Goal: Task Accomplishment & Management: Complete application form

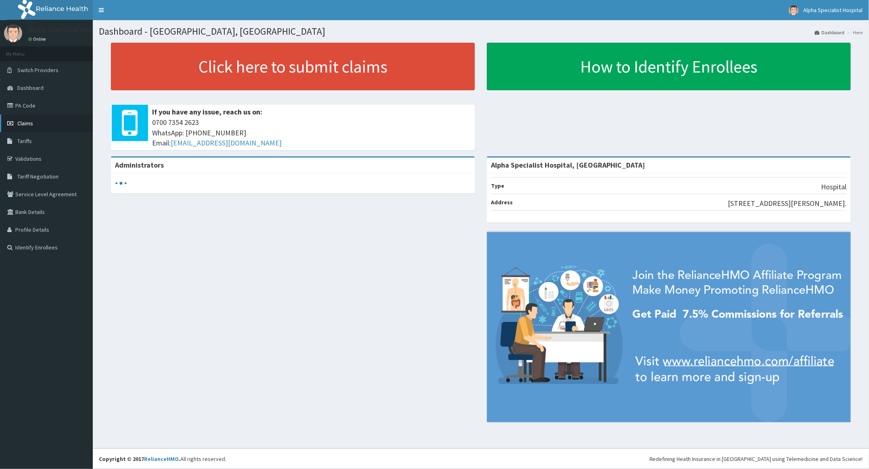
click at [23, 121] on span "Claims" at bounding box center [25, 123] width 16 height 7
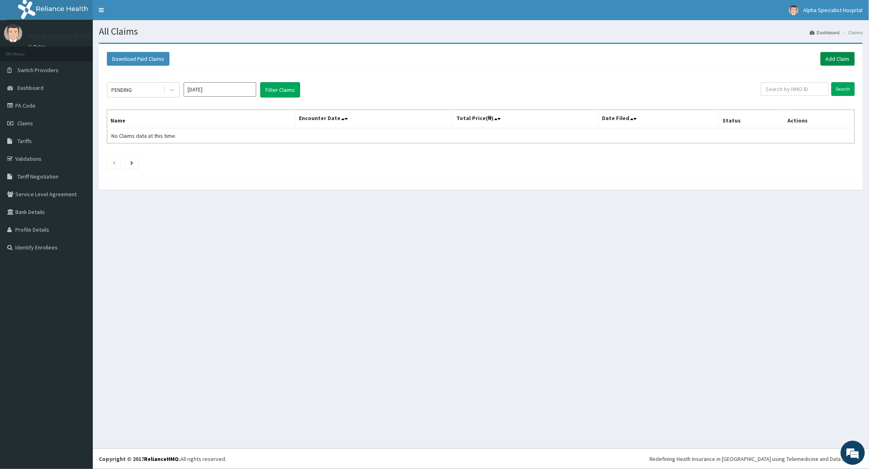
click at [839, 55] on link "Add Claim" at bounding box center [837, 59] width 34 height 14
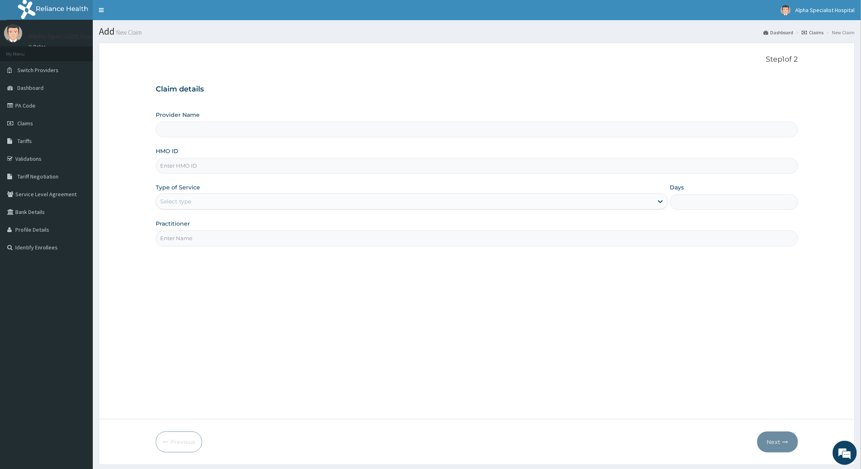
type input "Alpha Specialist Hospital, Ibadan"
click at [211, 169] on input "HMO ID" at bounding box center [477, 166] width 642 height 16
type input "ULL/10082/B"
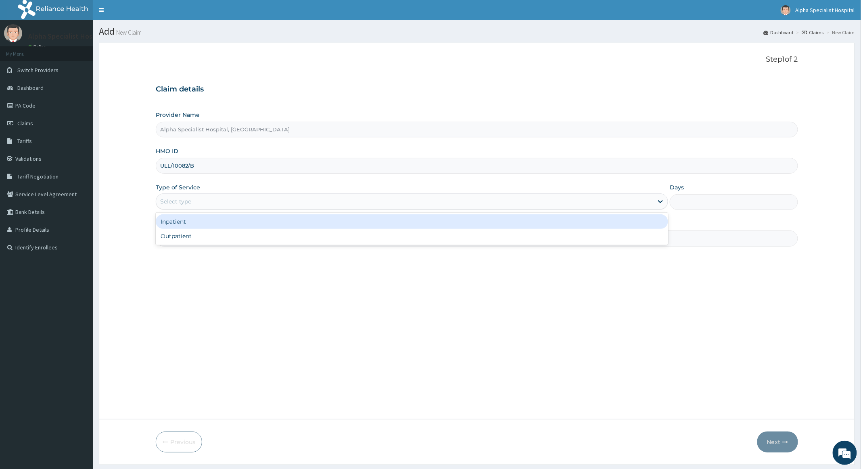
click at [253, 204] on div "Select type" at bounding box center [404, 201] width 497 height 13
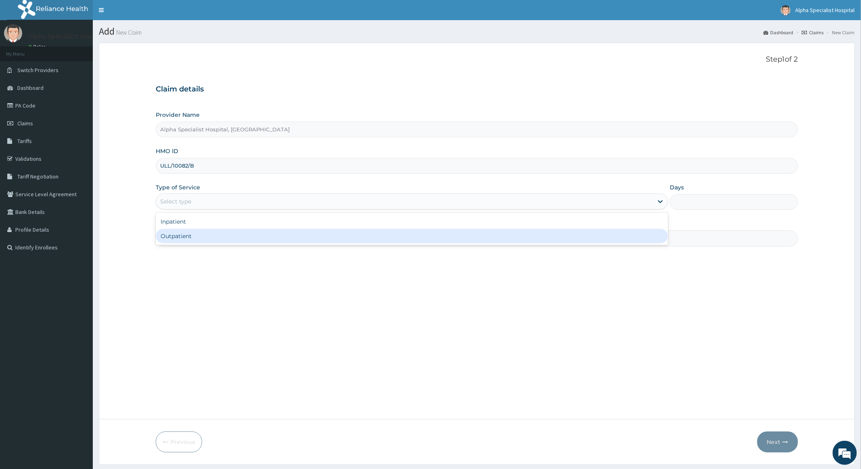
click at [190, 237] on div "Outpatient" at bounding box center [412, 236] width 512 height 15
type input "1"
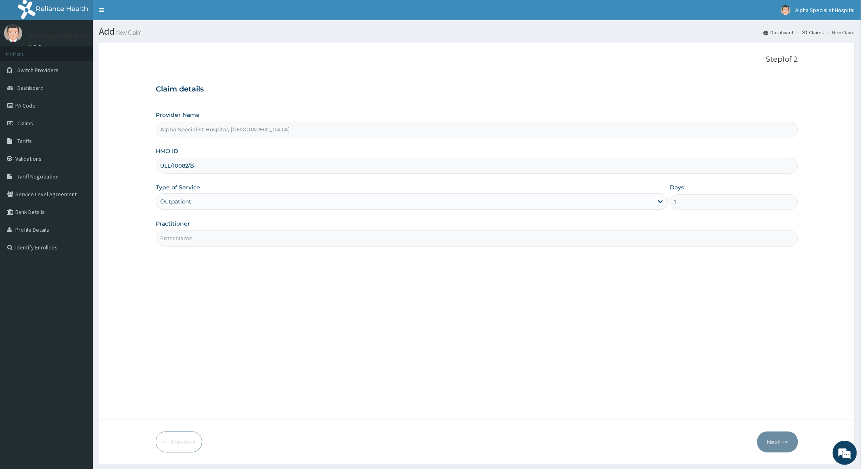
click at [203, 240] on input "Practitioner" at bounding box center [477, 239] width 642 height 16
type input "Dr Edijana"
click at [775, 441] on button "Next" at bounding box center [777, 442] width 41 height 21
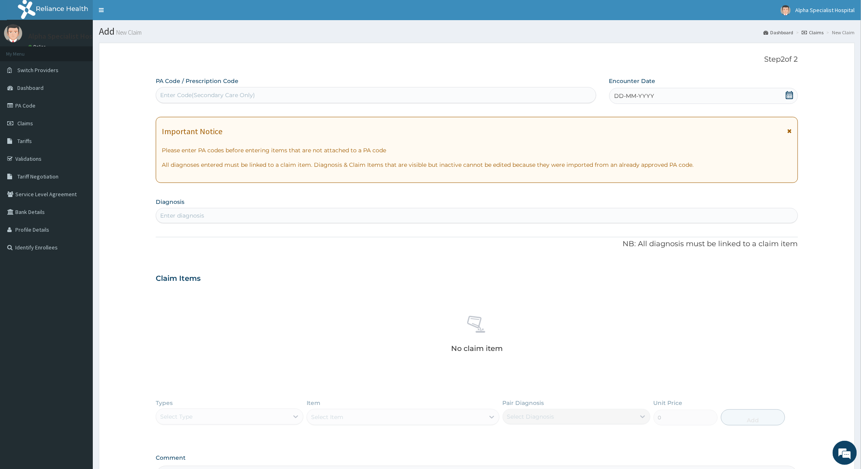
click at [206, 217] on div "Enter diagnosis" at bounding box center [476, 215] width 641 height 13
type input "malar"
click at [205, 234] on h4 "Fracture of [MEDICAL_DATA]" at bounding box center [202, 234] width 83 height 6
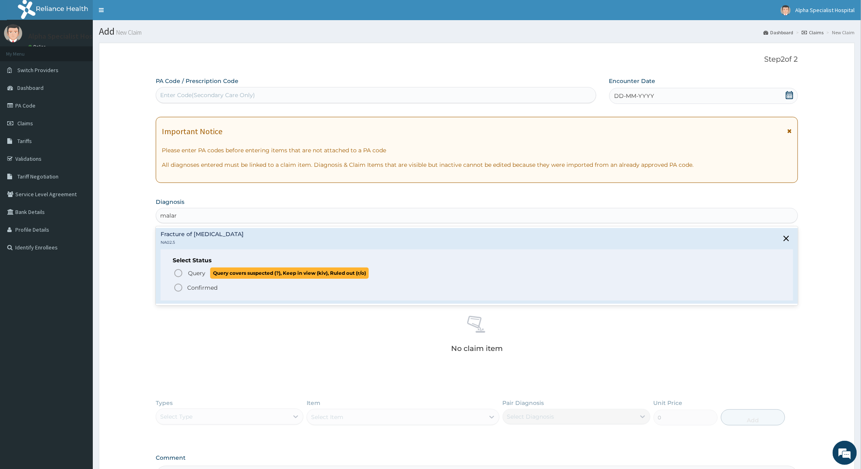
click at [178, 273] on icon "status option query" at bounding box center [178, 274] width 10 height 10
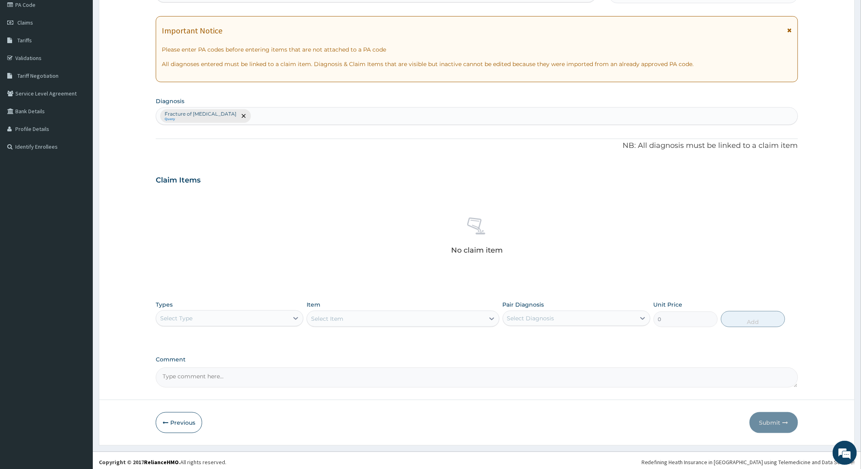
scroll to position [105, 0]
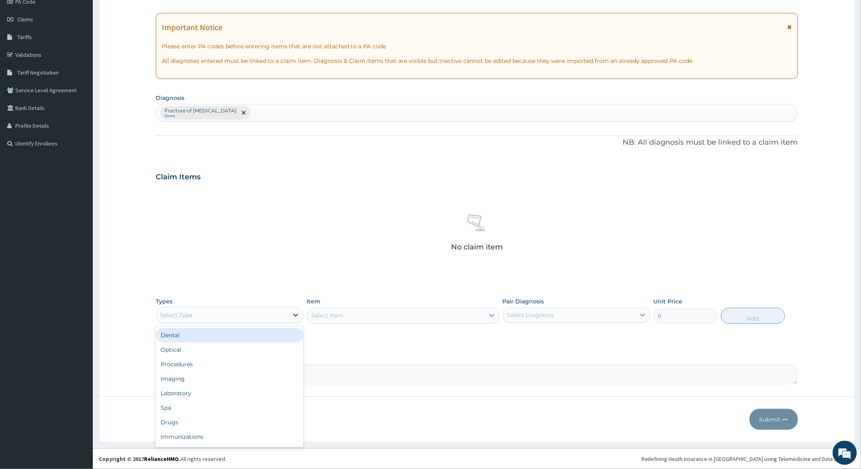
click at [298, 312] on icon at bounding box center [296, 315] width 8 height 8
click at [188, 362] on div "Procedures" at bounding box center [230, 364] width 148 height 15
click at [442, 314] on div "Select Item" at bounding box center [402, 316] width 192 height 16
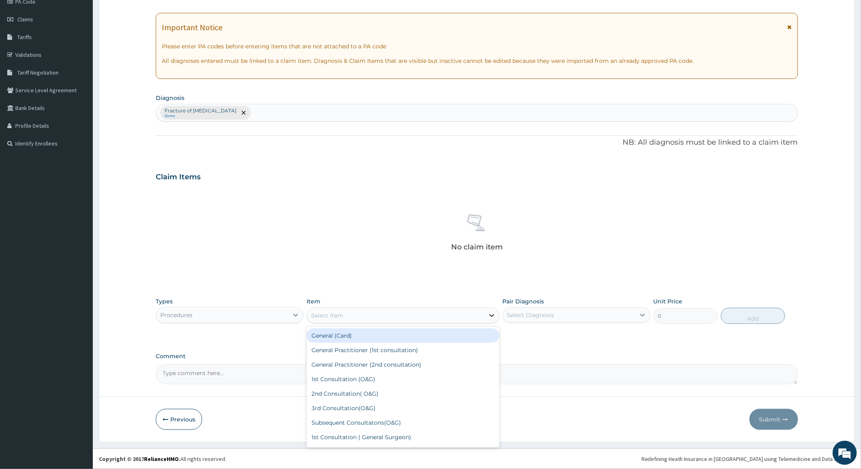
click at [486, 316] on div at bounding box center [491, 316] width 15 height 15
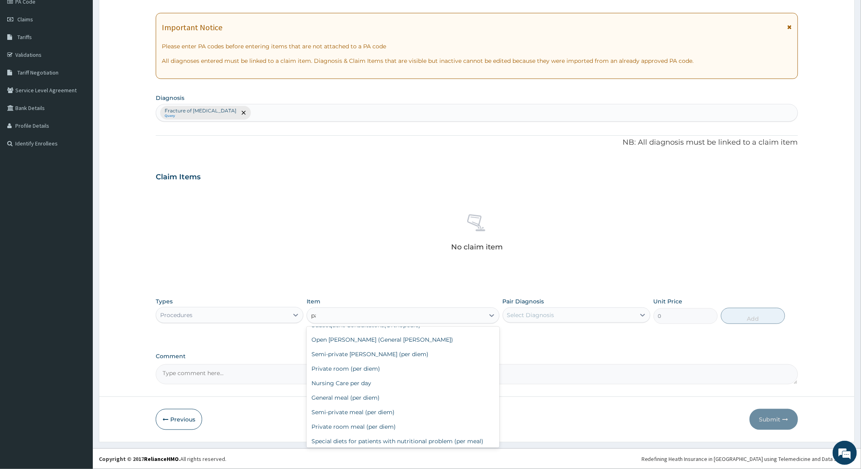
scroll to position [0, 0]
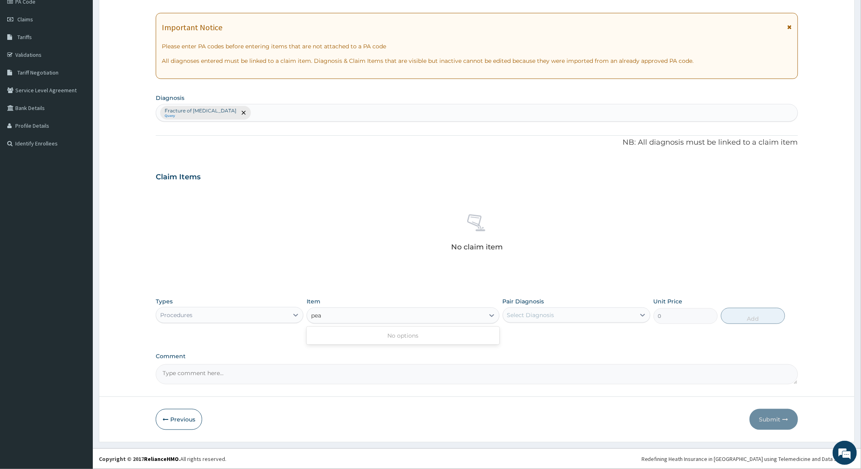
type input "pe"
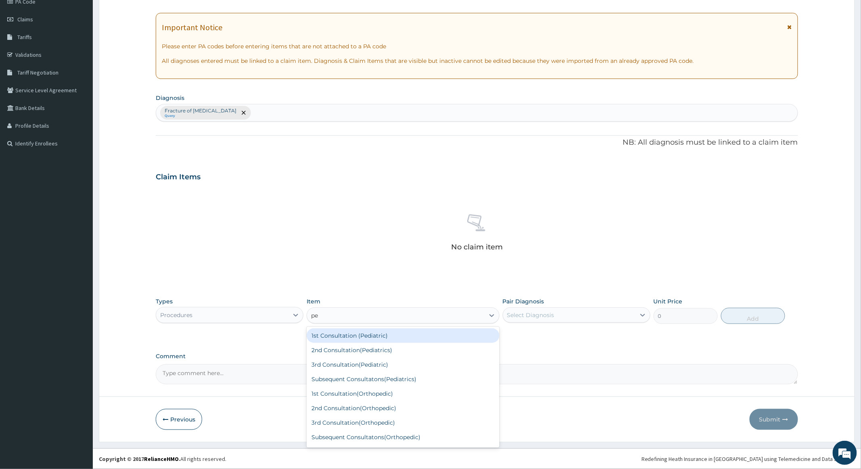
click at [368, 335] on div "1st Consultation (Pediatric)" at bounding box center [402, 336] width 192 height 15
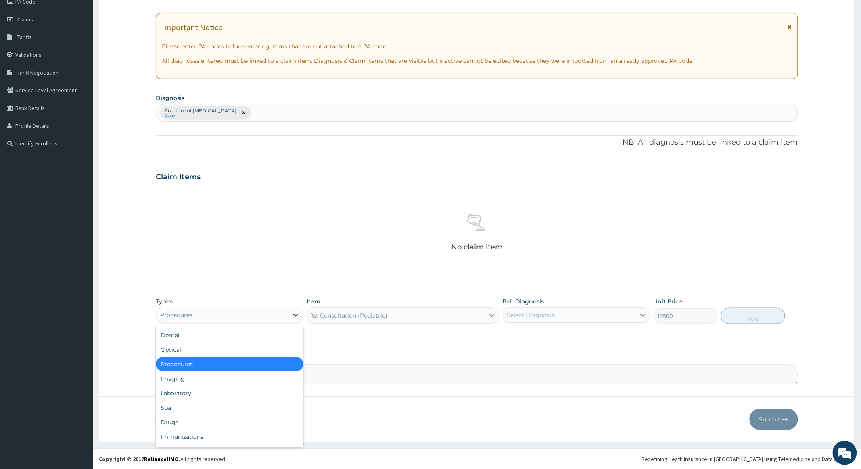
click at [295, 314] on icon at bounding box center [296, 315] width 8 height 8
click at [177, 393] on div "Laboratory" at bounding box center [230, 393] width 148 height 15
type input "0"
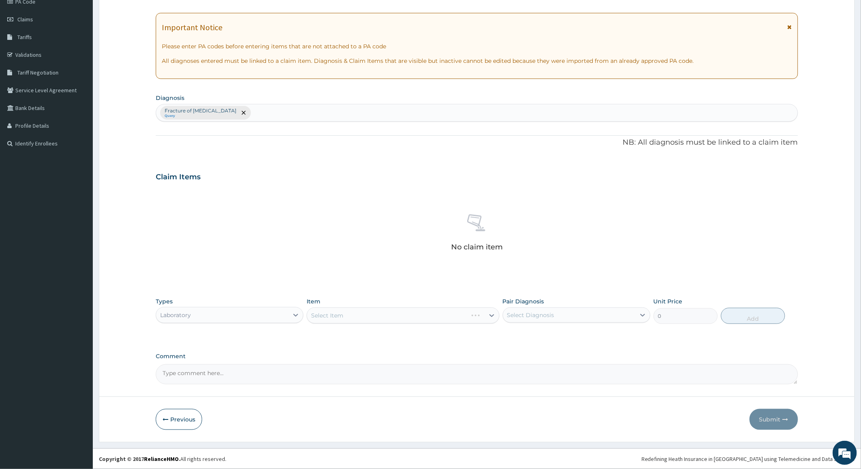
click at [412, 315] on div "Select Item" at bounding box center [402, 316] width 192 height 16
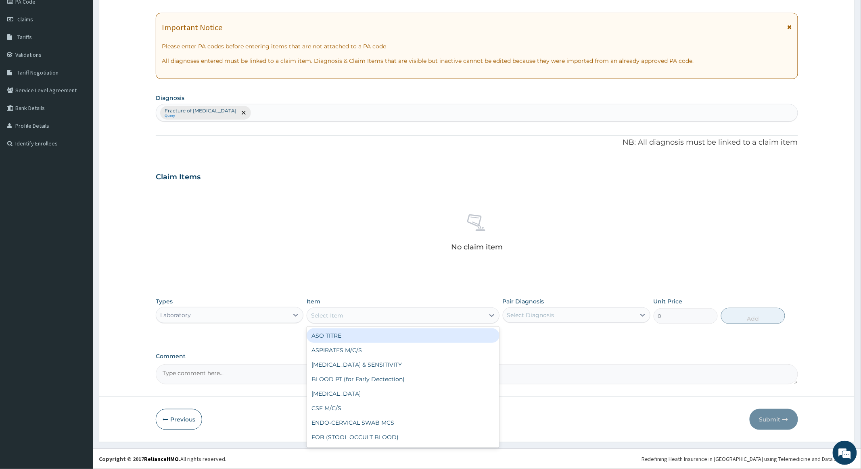
click at [468, 315] on div "Select Item" at bounding box center [395, 315] width 177 height 13
type input "bi"
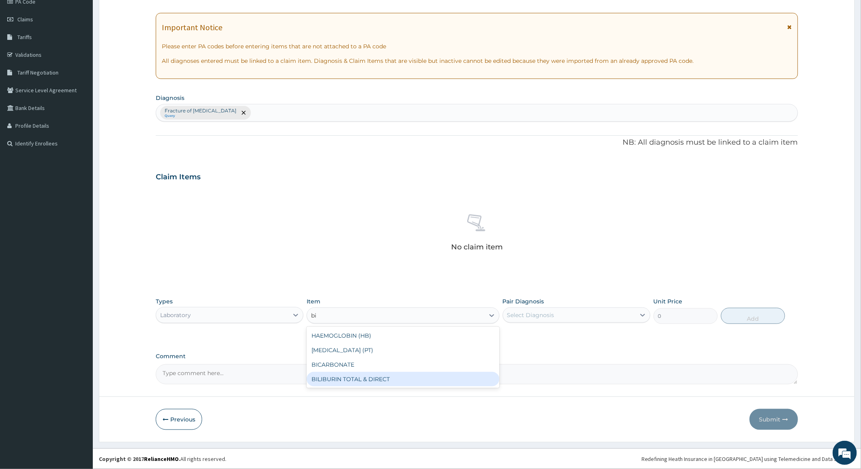
click at [347, 375] on div "BILIBURIN TOTAL & DIRECT" at bounding box center [402, 379] width 192 height 15
type input "4000"
click at [639, 313] on icon at bounding box center [642, 315] width 8 height 8
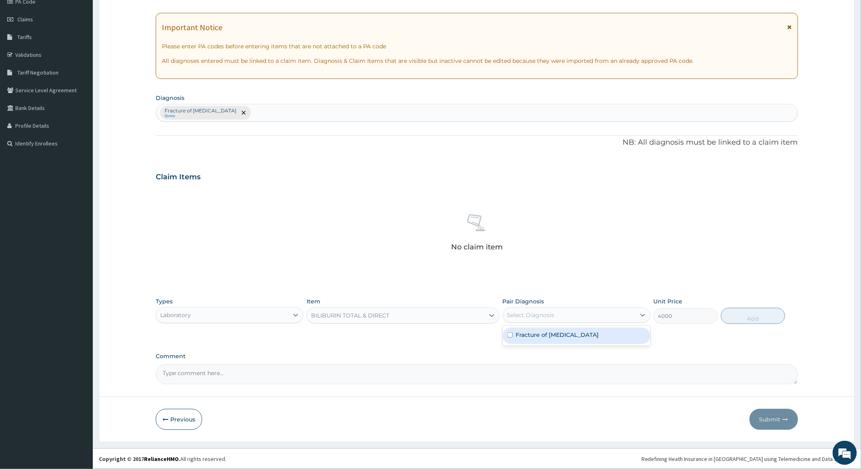
click at [512, 336] on input "checkbox" at bounding box center [509, 335] width 5 height 5
checkbox input "true"
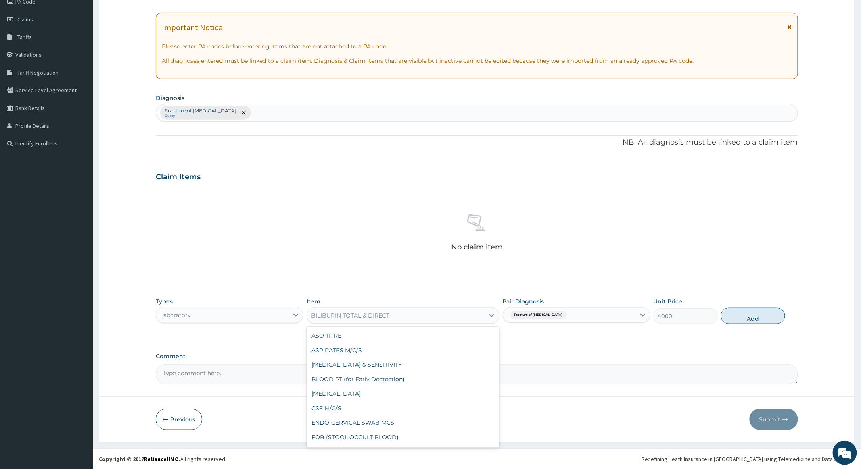
click at [454, 309] on div "BILIBURIN TOTAL & DIRECT" at bounding box center [395, 315] width 177 height 13
click at [415, 314] on div "BILIBURIN TOTAL & DIRECT" at bounding box center [395, 315] width 177 height 13
click at [428, 308] on div "BILIBURIN TOTAL & DIRECT" at bounding box center [402, 316] width 192 height 16
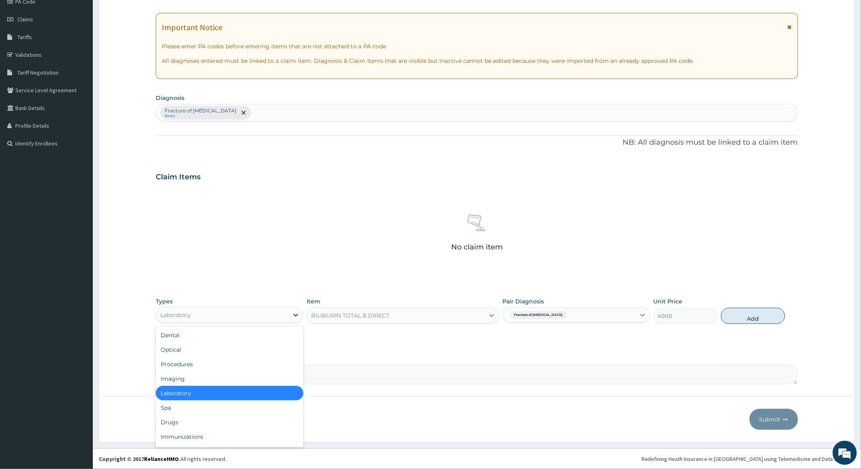
click at [297, 315] on icon at bounding box center [296, 315] width 5 height 3
click at [189, 363] on div "Procedures" at bounding box center [230, 364] width 148 height 15
type input "0"
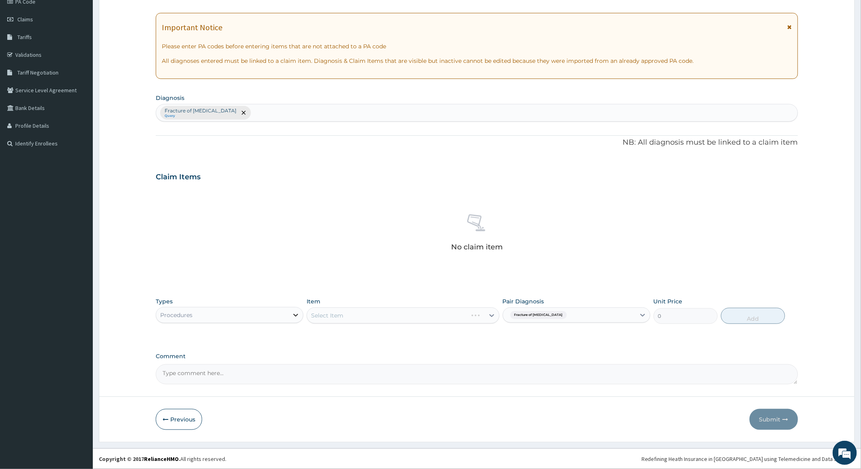
click at [297, 313] on icon at bounding box center [296, 315] width 8 height 8
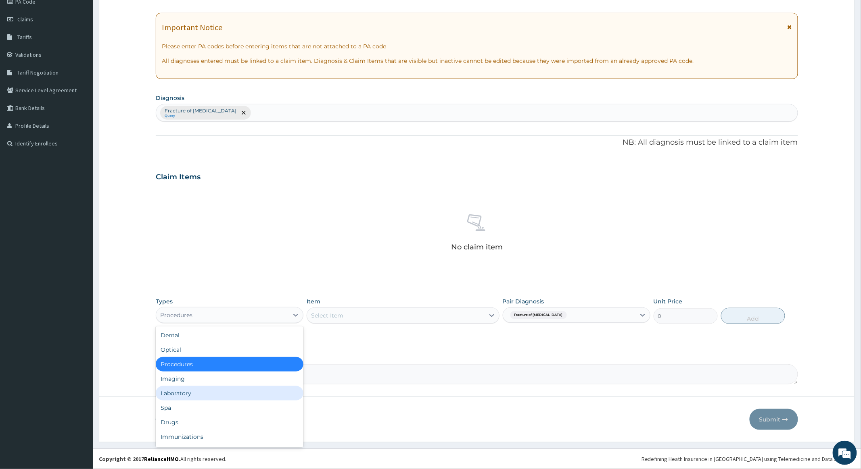
click at [179, 392] on div "Laboratory" at bounding box center [230, 393] width 148 height 15
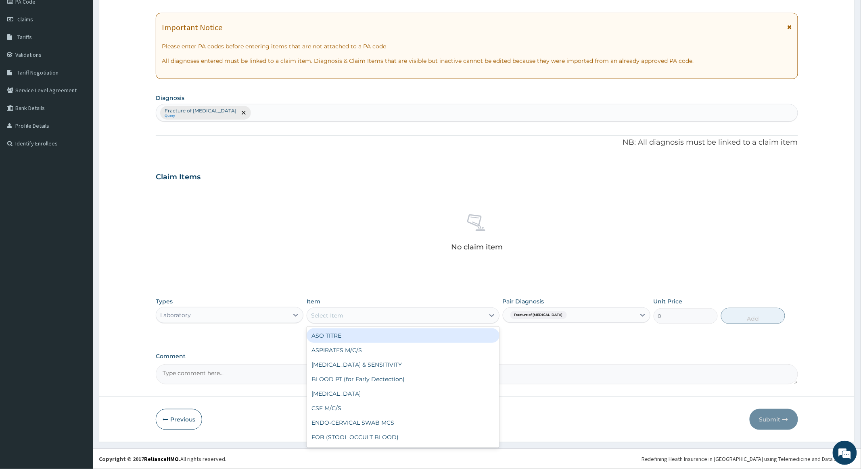
click at [449, 315] on div "Select Item" at bounding box center [395, 315] width 177 height 13
type input "dir"
click at [355, 334] on div "COOMB's TEST (DIRECT)" at bounding box center [402, 336] width 192 height 15
type input "6200"
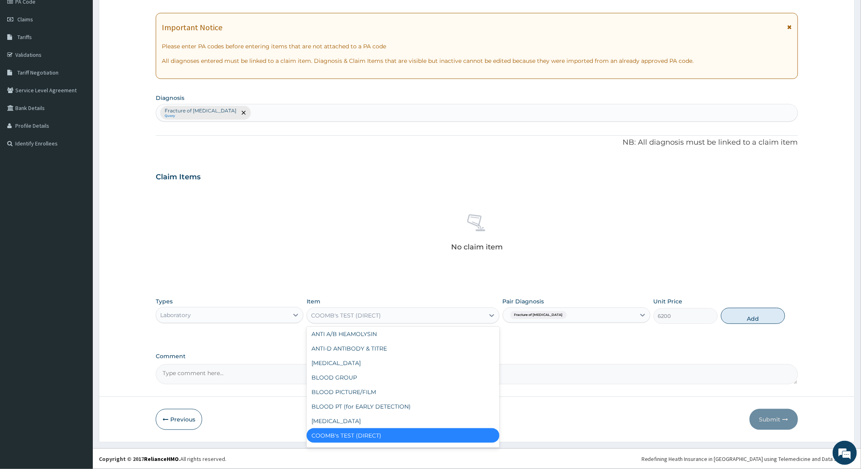
click at [415, 314] on div "COOMB's TEST (DIRECT)" at bounding box center [395, 315] width 177 height 13
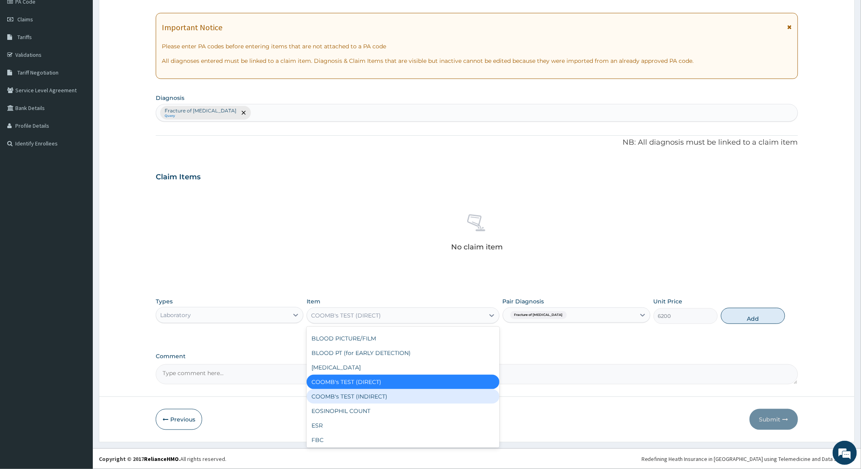
click at [373, 396] on div "COOMB's TEST (INDIRECT)" at bounding box center [402, 397] width 192 height 15
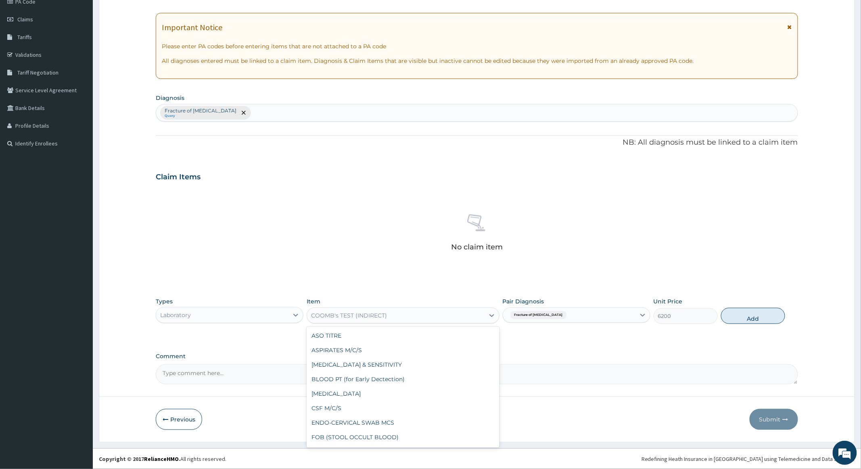
click at [452, 313] on div "COOMB's TEST (INDIRECT)" at bounding box center [395, 315] width 177 height 13
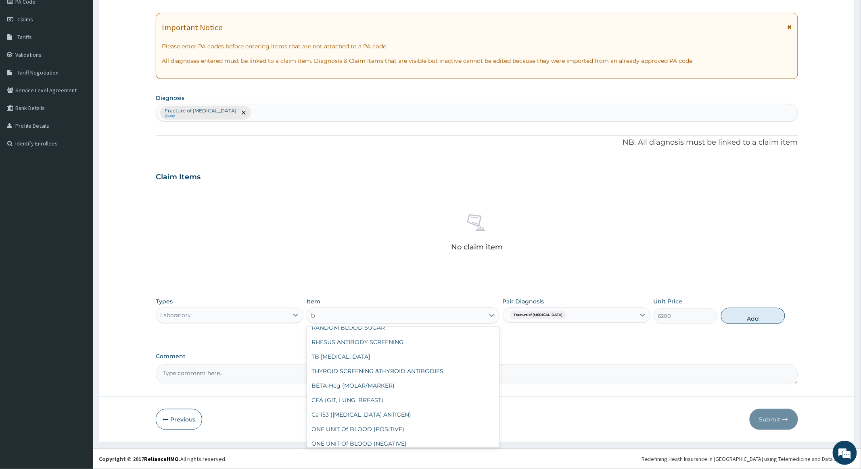
scroll to position [190, 0]
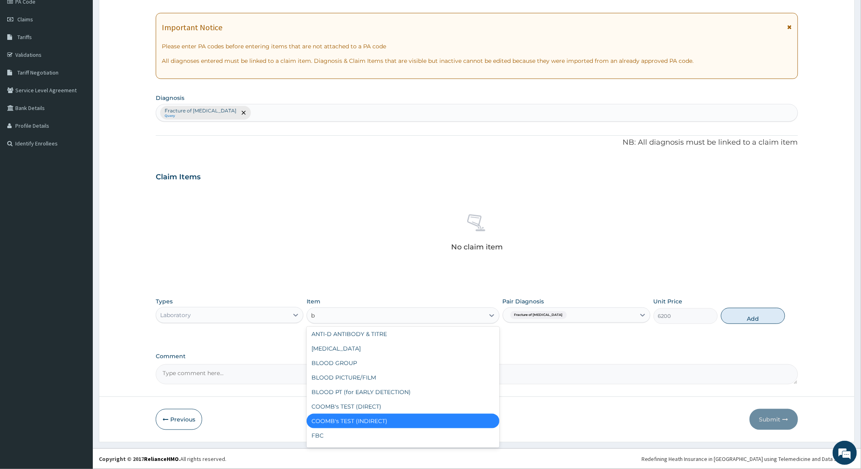
type input "bi"
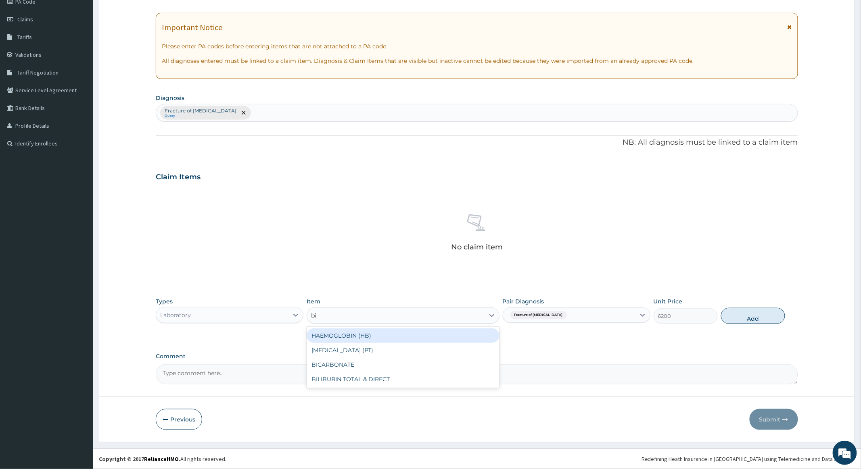
scroll to position [0, 0]
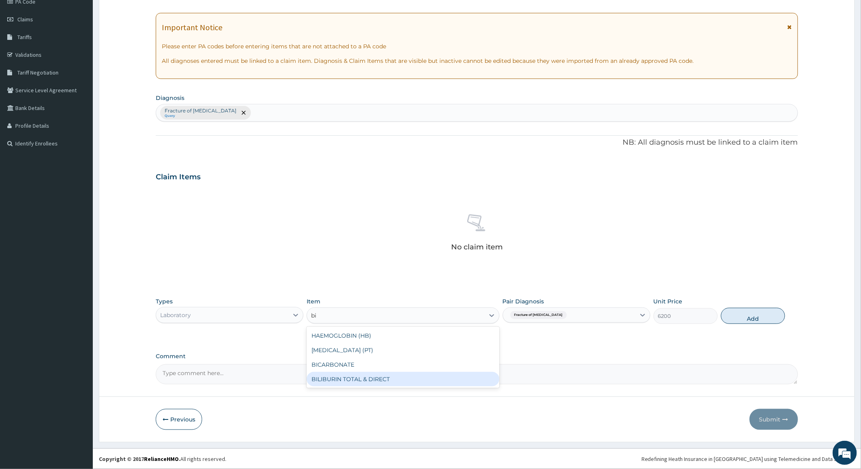
click at [376, 376] on div "BILIBURIN TOTAL & DIRECT" at bounding box center [402, 379] width 192 height 15
type input "4000"
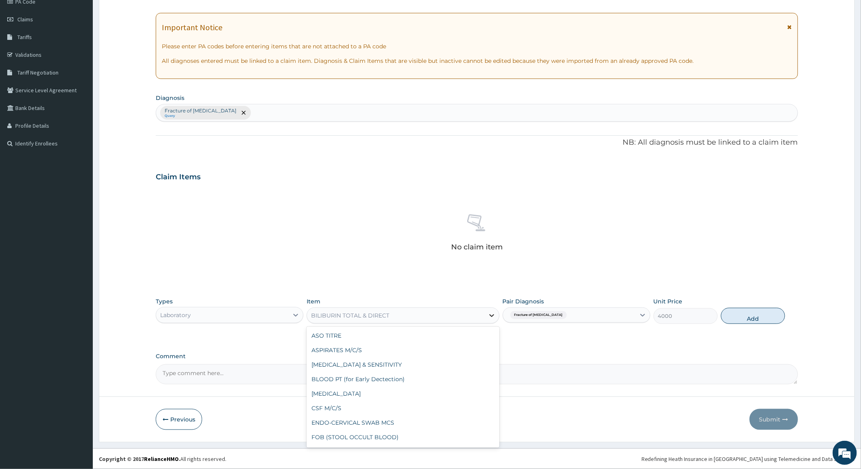
click at [488, 315] on icon at bounding box center [492, 316] width 8 height 8
type input "co"
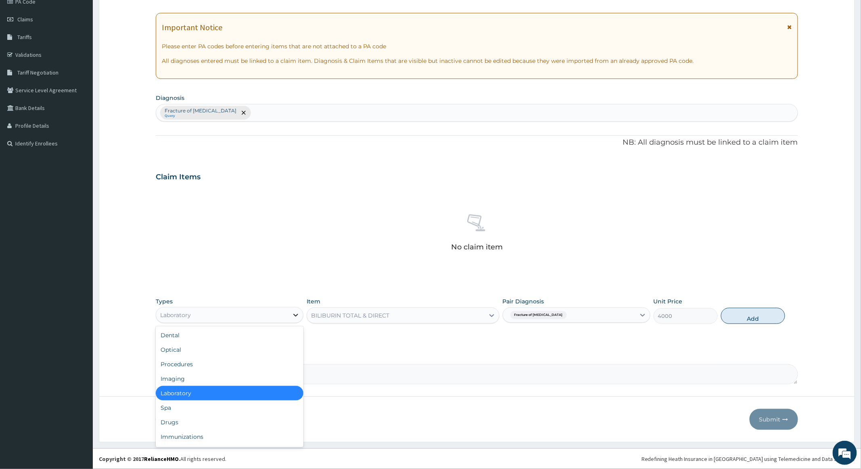
click at [292, 315] on icon at bounding box center [296, 315] width 8 height 8
click at [181, 379] on div "Imaging" at bounding box center [230, 379] width 148 height 15
type input "0"
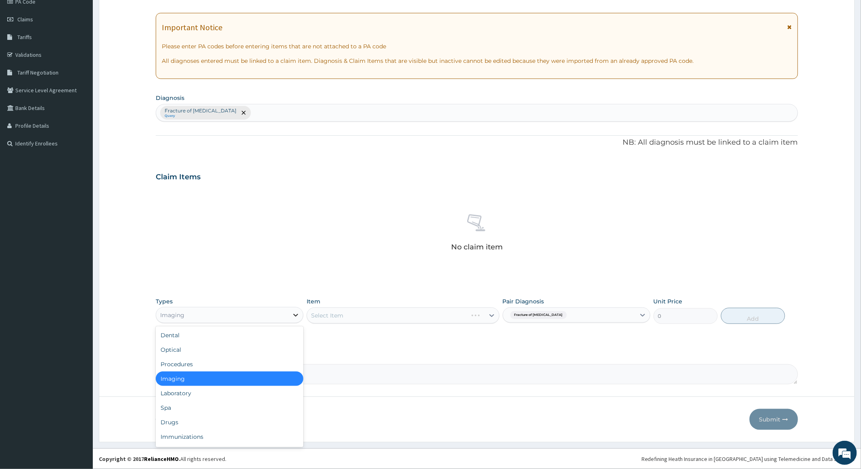
click at [295, 315] on icon at bounding box center [296, 315] width 5 height 3
click at [177, 394] on div "Laboratory" at bounding box center [230, 393] width 148 height 15
click at [421, 315] on div "Select Item" at bounding box center [402, 316] width 192 height 16
click at [430, 316] on div "Select Item" at bounding box center [395, 315] width 177 height 13
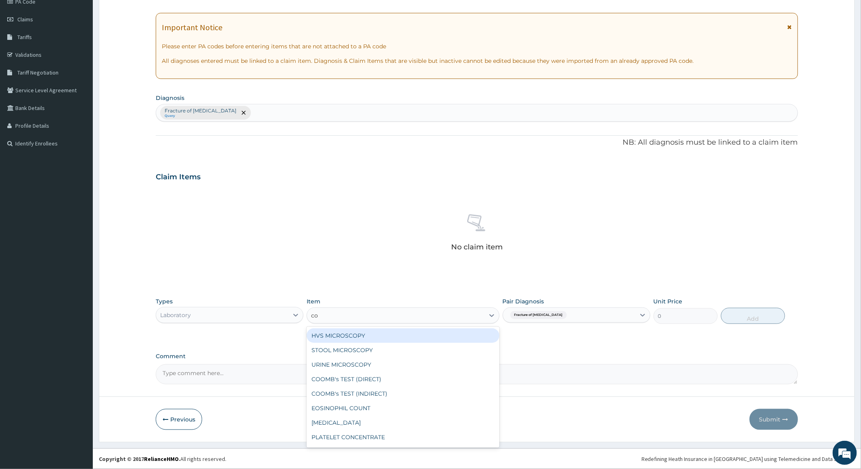
type input "c"
type input "dir"
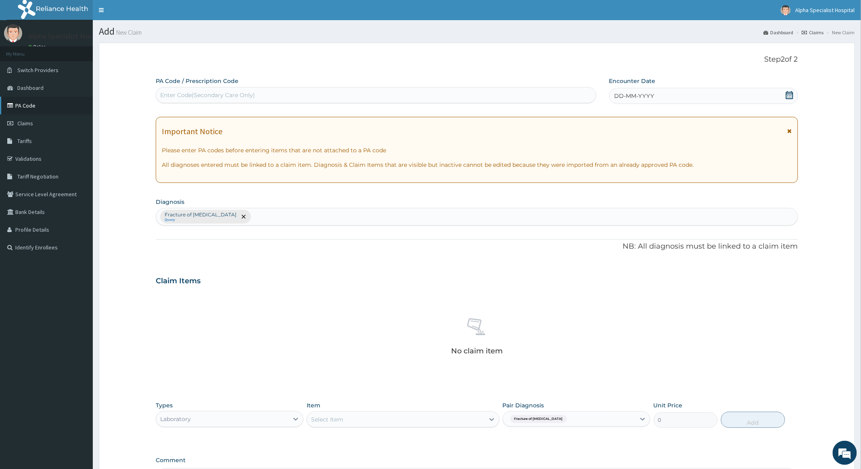
click at [24, 103] on link "PA Code" at bounding box center [46, 106] width 93 height 18
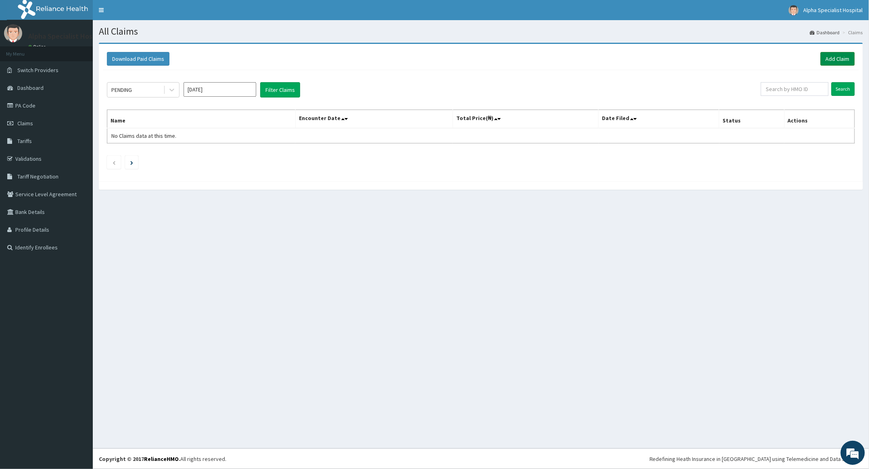
click at [832, 58] on link "Add Claim" at bounding box center [837, 59] width 34 height 14
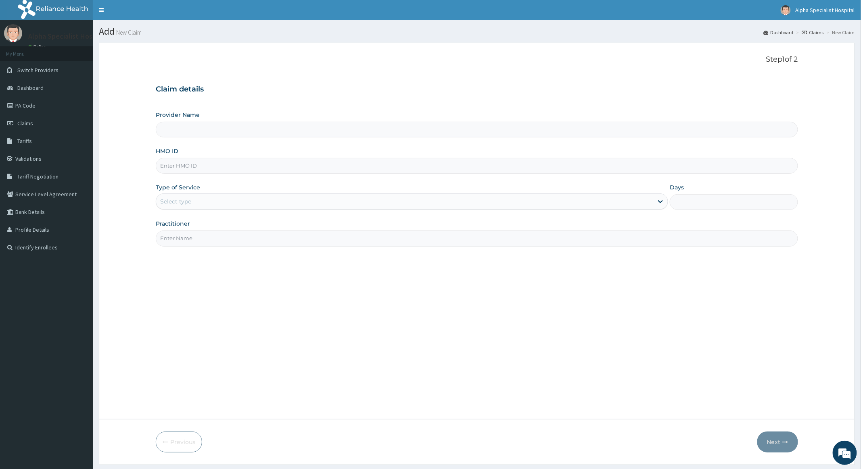
type input "Alpha Specialist Hospital, [GEOGRAPHIC_DATA]"
click at [196, 168] on input "HMO ID" at bounding box center [477, 166] width 642 height 16
type input "ULL/10082/B"
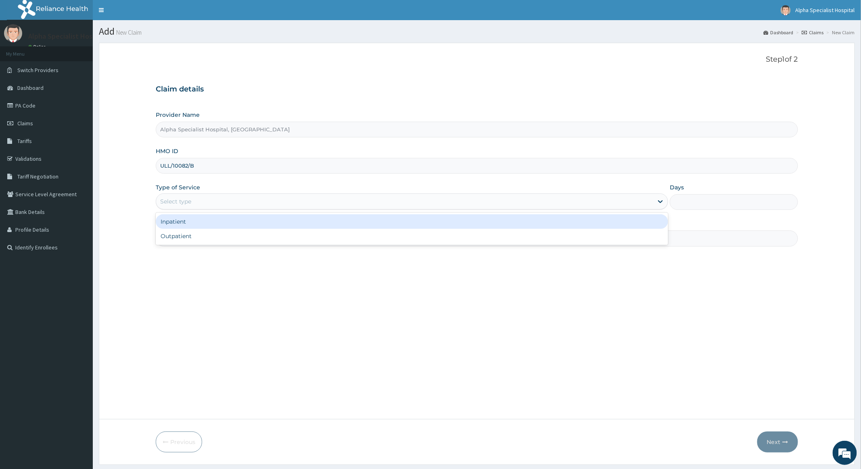
click at [235, 204] on div "Select type" at bounding box center [404, 201] width 497 height 13
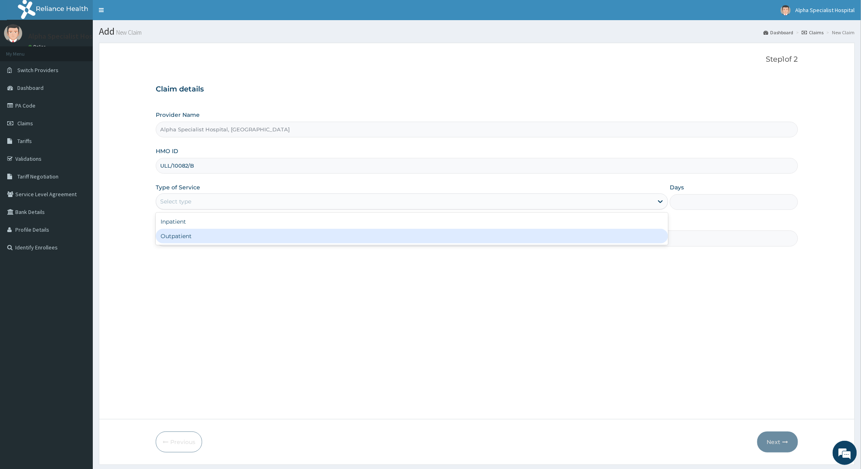
click at [181, 238] on div "Outpatient" at bounding box center [412, 236] width 512 height 15
type input "1"
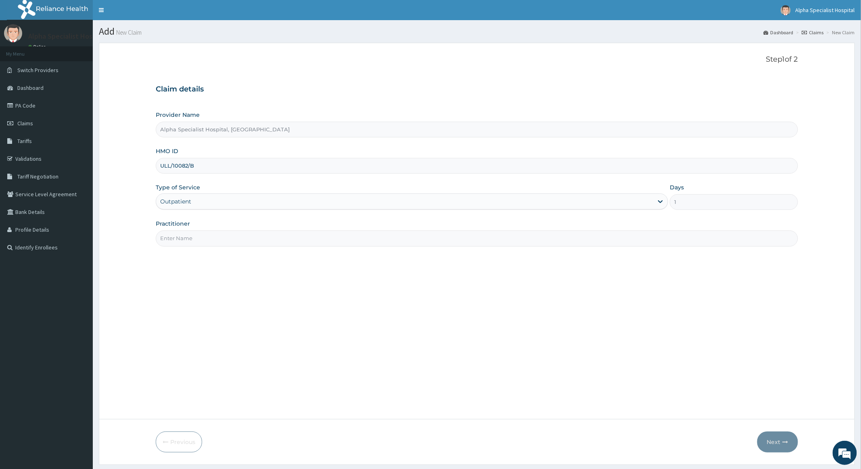
click at [199, 241] on input "Practitioner" at bounding box center [477, 239] width 642 height 16
type input "Dr Edijana"
click at [770, 440] on button "Next" at bounding box center [777, 442] width 41 height 21
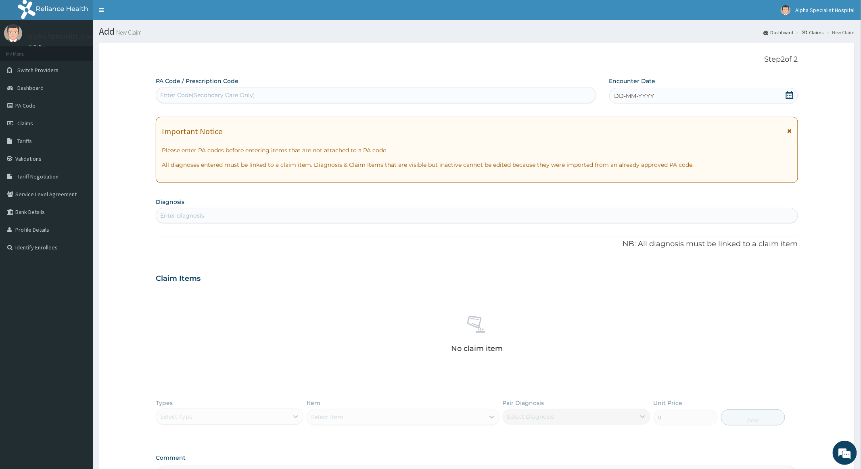
click at [202, 215] on div "Enter diagnosis" at bounding box center [182, 216] width 44 height 8
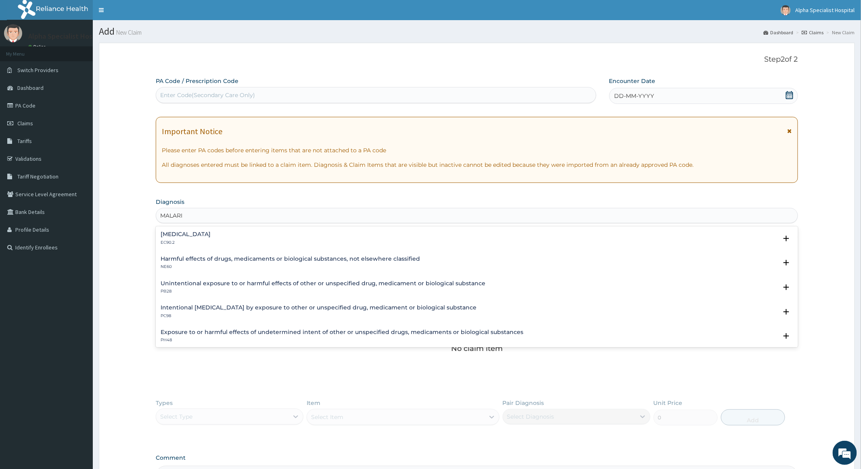
type input "MALARIA"
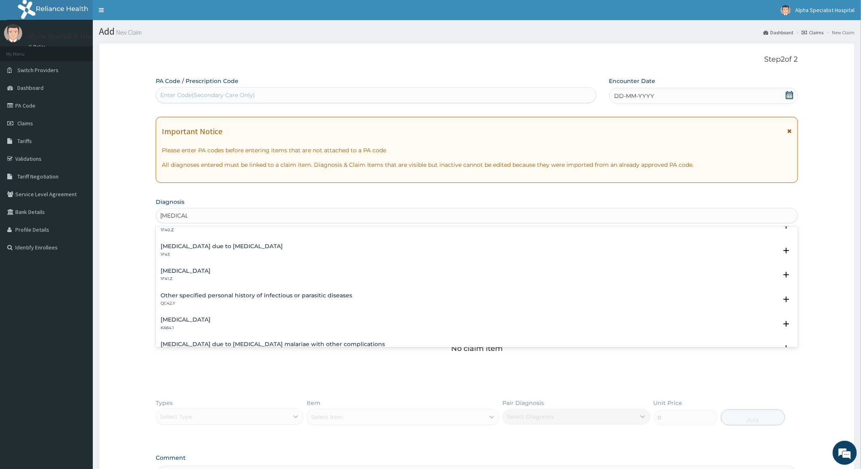
scroll to position [161, 0]
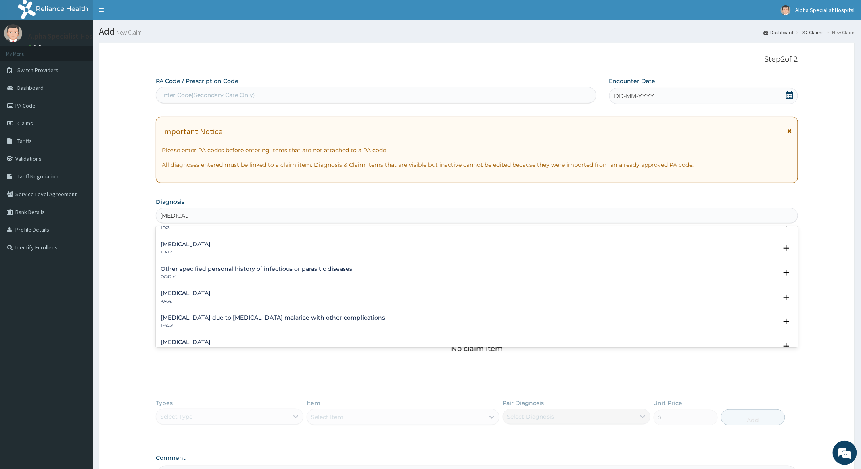
click at [231, 289] on div "Congenital falciparum malaria KA64.1 Select Status Query Query covers suspected…" at bounding box center [477, 299] width 642 height 25
click at [211, 295] on h4 "Congenital falciparum malaria" at bounding box center [186, 293] width 50 height 6
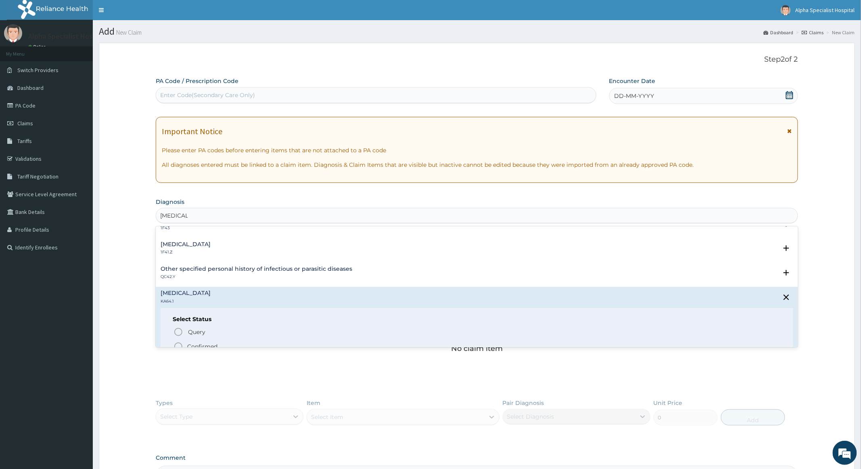
scroll to position [215, 0]
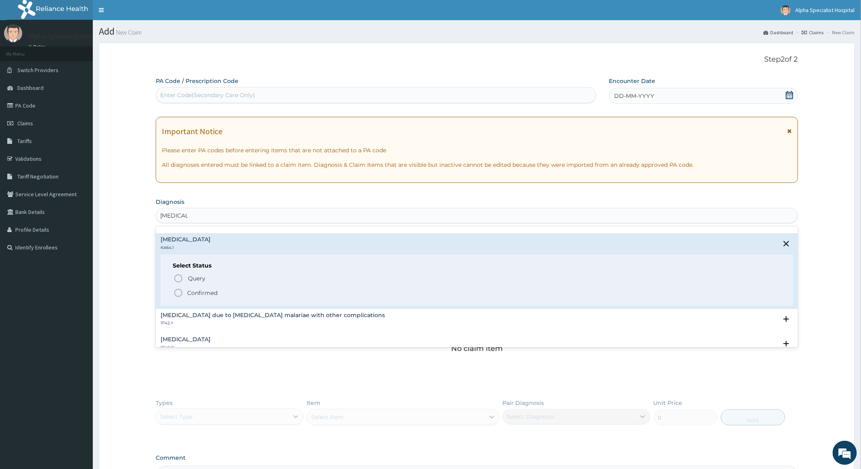
click at [177, 292] on icon "status option filled" at bounding box center [178, 293] width 10 height 10
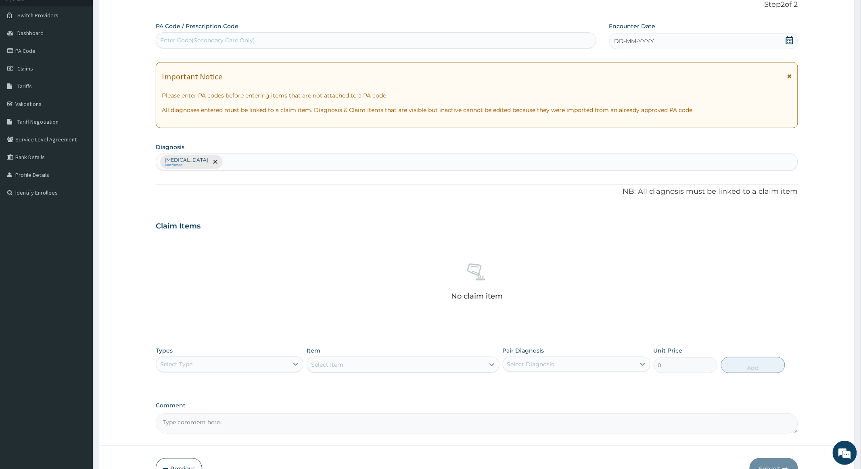
scroll to position [105, 0]
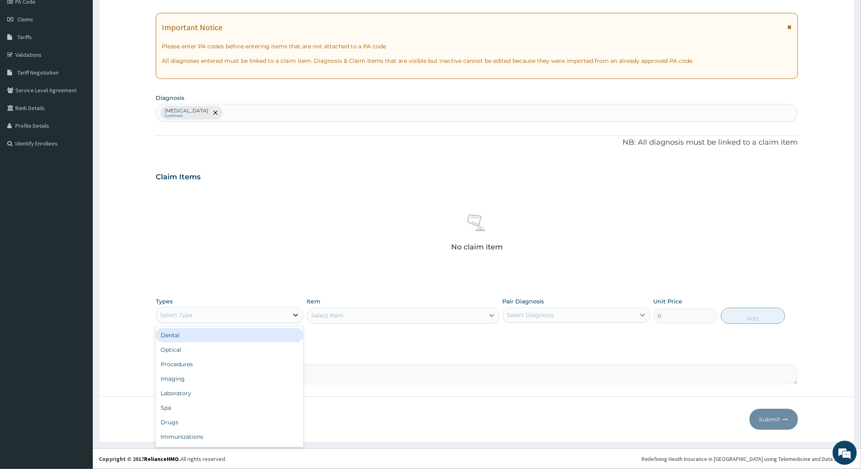
click at [296, 313] on icon at bounding box center [296, 315] width 8 height 8
click at [181, 393] on div "Laboratory" at bounding box center [230, 393] width 148 height 15
click at [380, 315] on div "Select Item" at bounding box center [402, 316] width 192 height 16
click at [421, 315] on div "Select Item" at bounding box center [395, 315] width 177 height 13
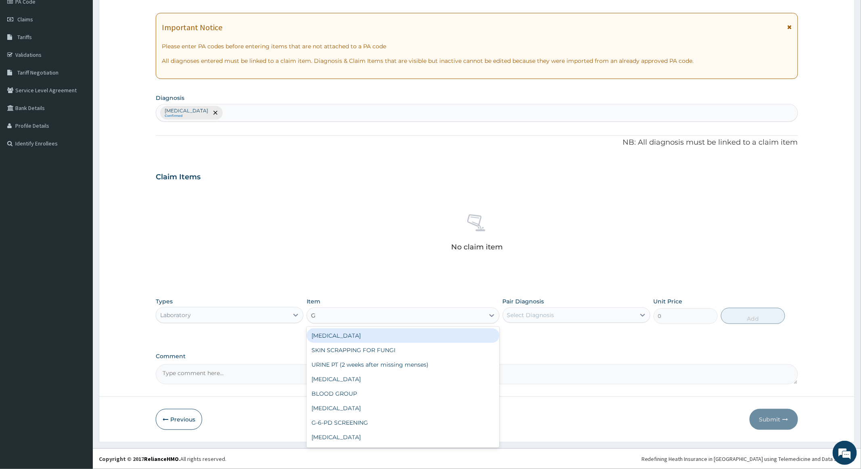
type input "GR"
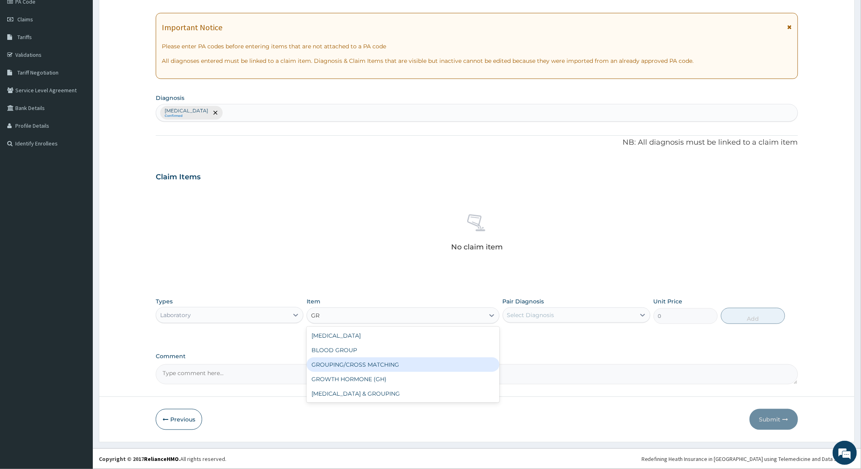
click at [378, 363] on div "GROUPING/CROSS MATCHING" at bounding box center [402, 365] width 192 height 15
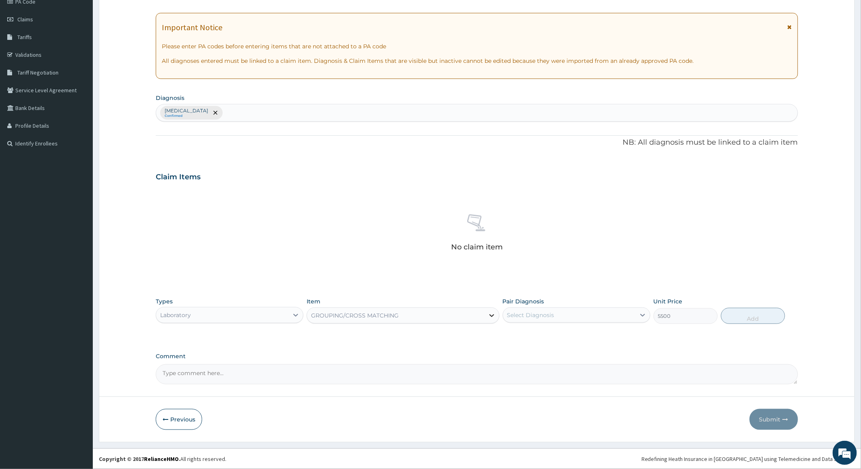
click at [490, 313] on icon at bounding box center [492, 316] width 8 height 8
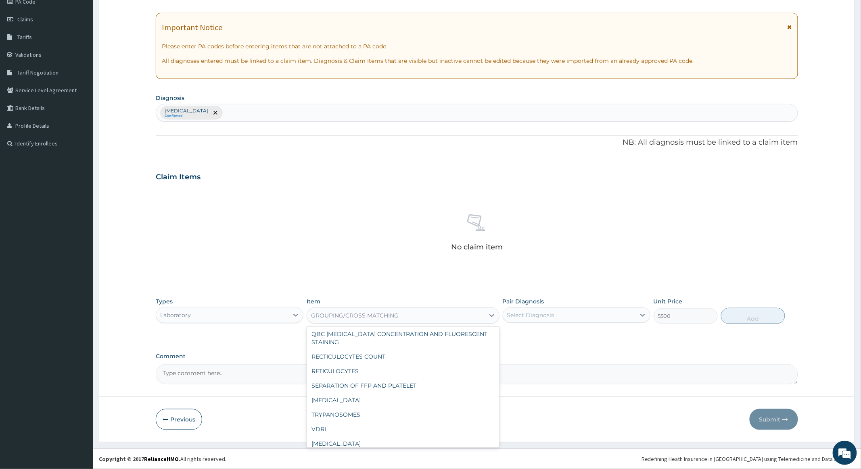
scroll to position [1099, 0]
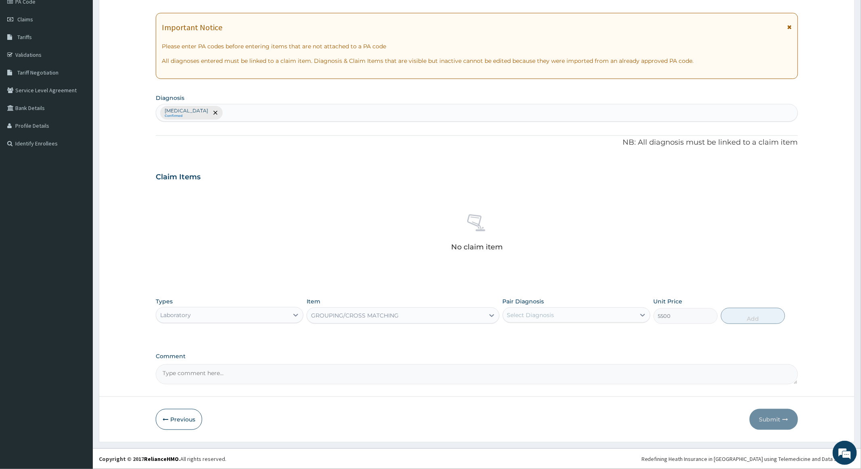
click at [425, 313] on div "GROUPING/CROSS MATCHING" at bounding box center [395, 315] width 177 height 13
click at [252, 317] on div "Laboratory" at bounding box center [222, 315] width 132 height 13
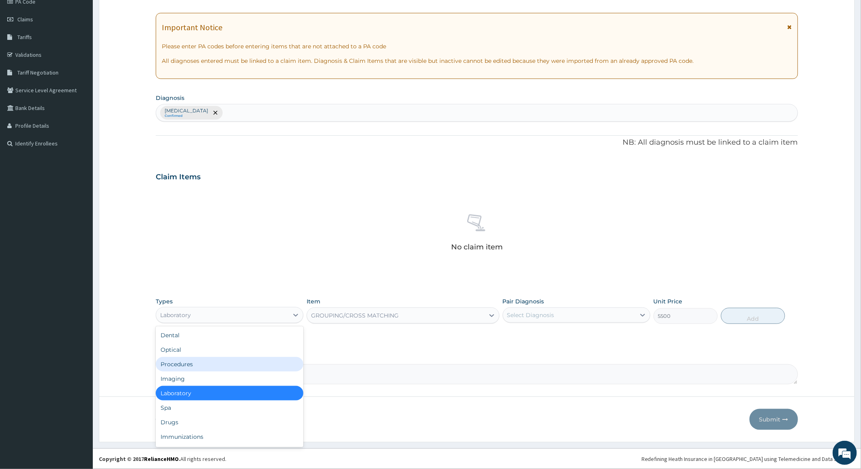
click at [171, 365] on div "Procedures" at bounding box center [230, 364] width 148 height 15
type input "0"
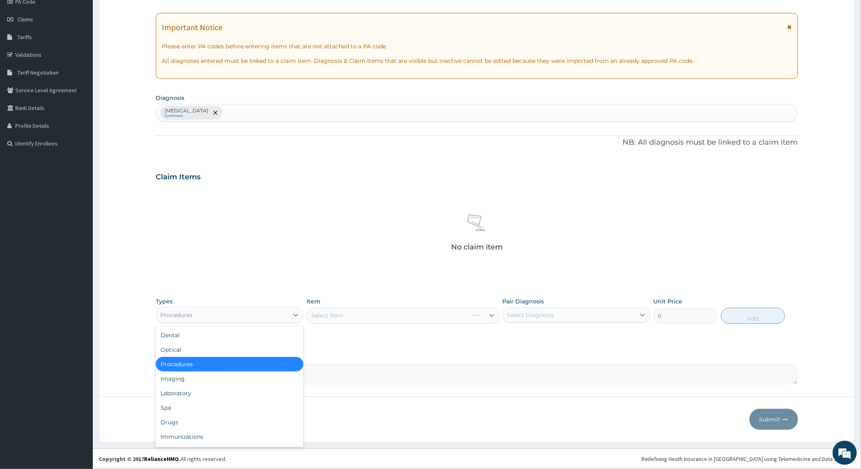
click at [285, 315] on div "Procedures" at bounding box center [222, 315] width 132 height 13
click at [183, 392] on div "Laboratory" at bounding box center [230, 393] width 148 height 15
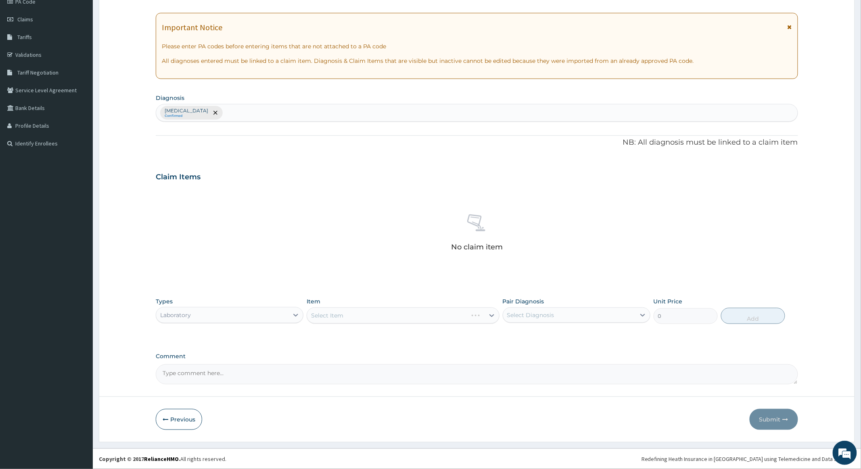
click at [396, 311] on div "Select Item" at bounding box center [402, 316] width 192 height 16
click at [455, 316] on div "Select Item" at bounding box center [402, 316] width 192 height 16
click at [475, 315] on div "Select Item" at bounding box center [402, 316] width 192 height 16
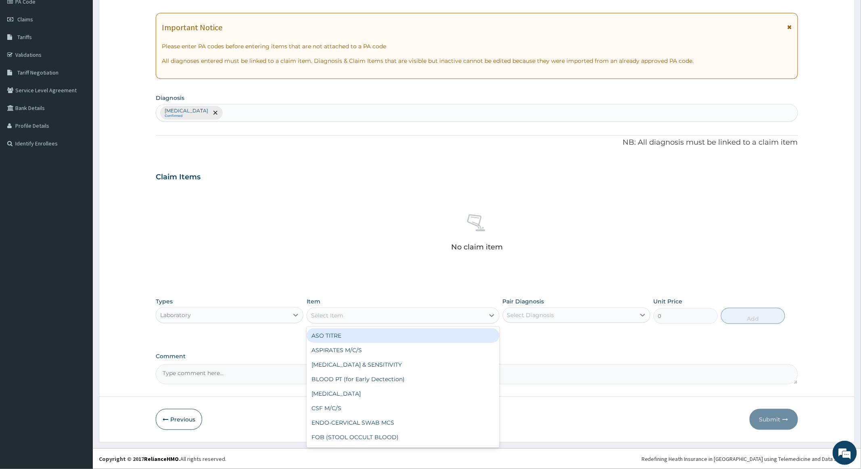
click at [469, 313] on div "Select Item" at bounding box center [395, 315] width 177 height 13
type input "CROS"
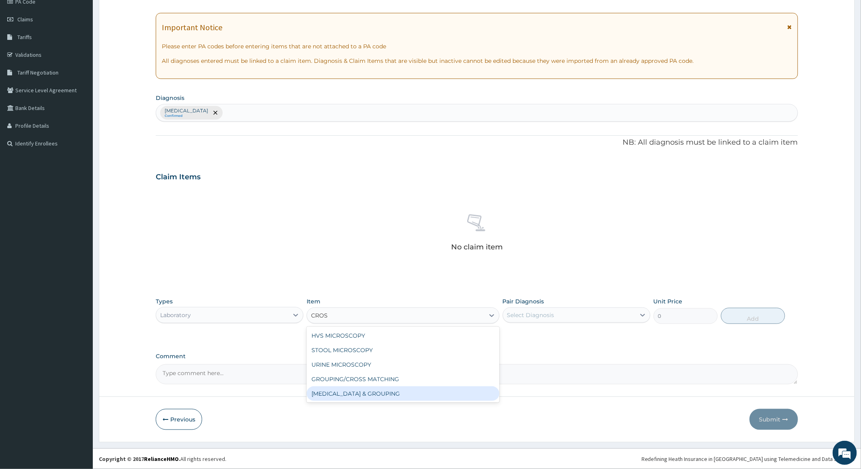
click at [361, 392] on div "CROSS MATCHING & GROUPING" at bounding box center [402, 394] width 192 height 15
type input "500"
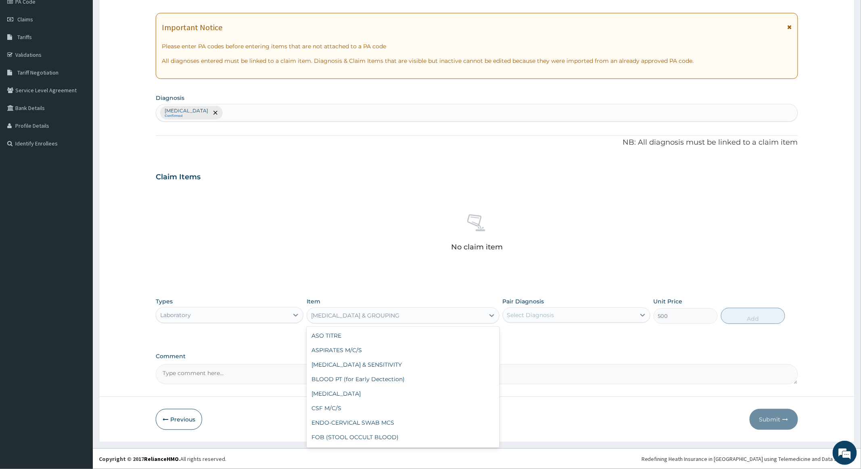
click at [414, 314] on div "CROSS MATCHING & GROUPING" at bounding box center [395, 315] width 177 height 13
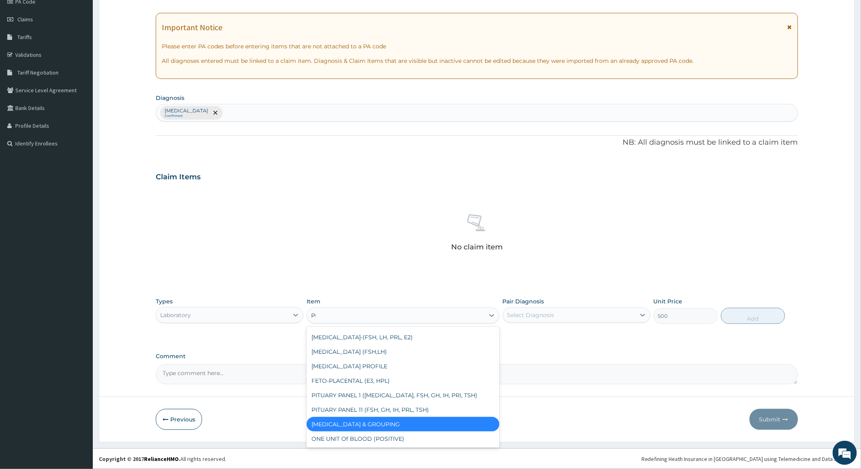
scroll to position [0, 0]
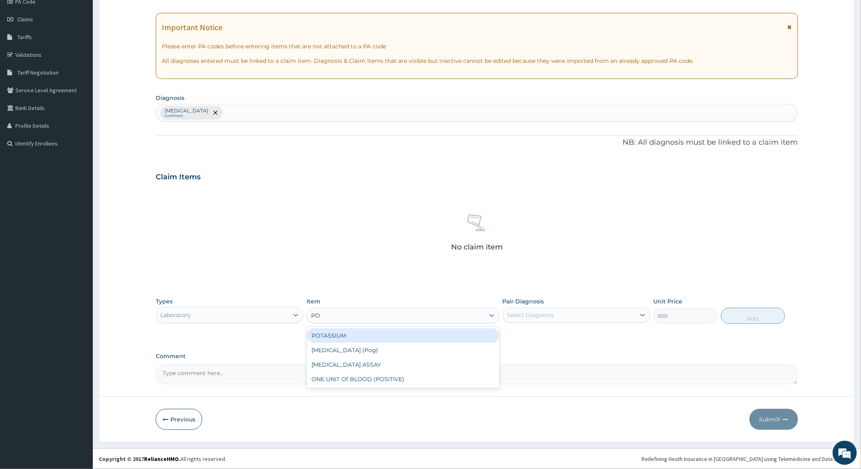
type input "POS"
click at [385, 334] on div "ONE UNIT Of BLOOD (POSITIVE)" at bounding box center [402, 336] width 192 height 15
type input "29120"
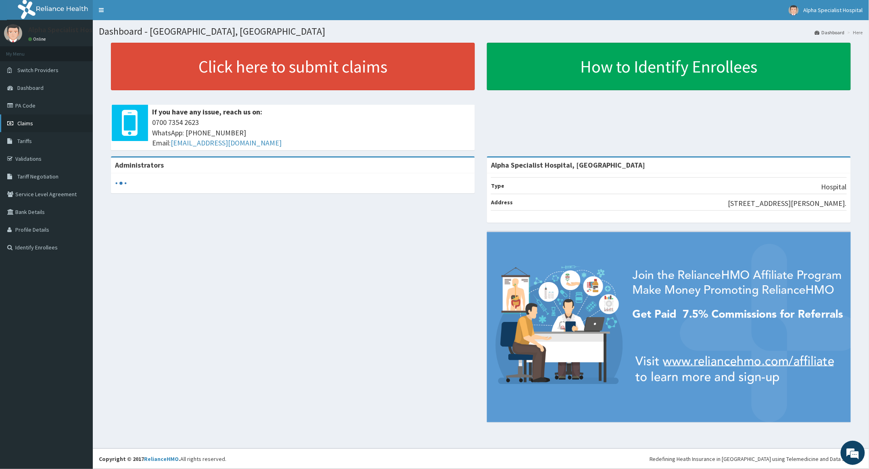
click at [26, 121] on span "Claims" at bounding box center [25, 123] width 16 height 7
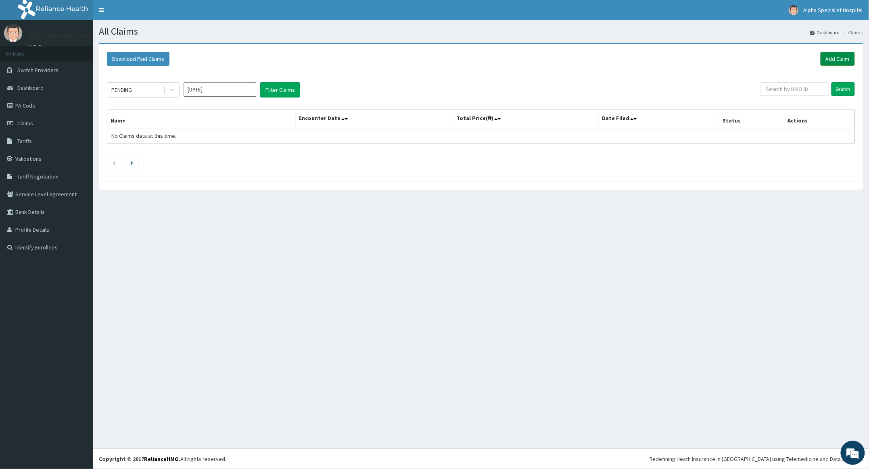
click at [836, 55] on link "Add Claim" at bounding box center [837, 59] width 34 height 14
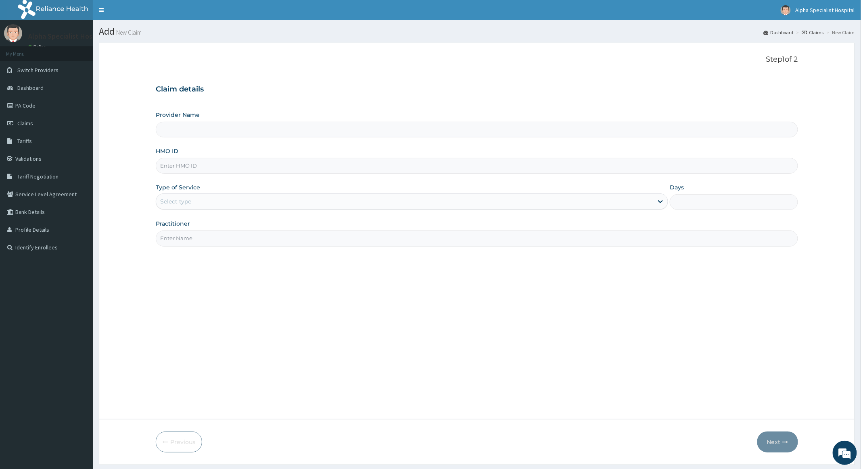
type input "Alpha Specialist Hospital, [GEOGRAPHIC_DATA]"
click at [199, 165] on input "HMO ID" at bounding box center [477, 166] width 642 height 16
type input "OHT/11699/A"
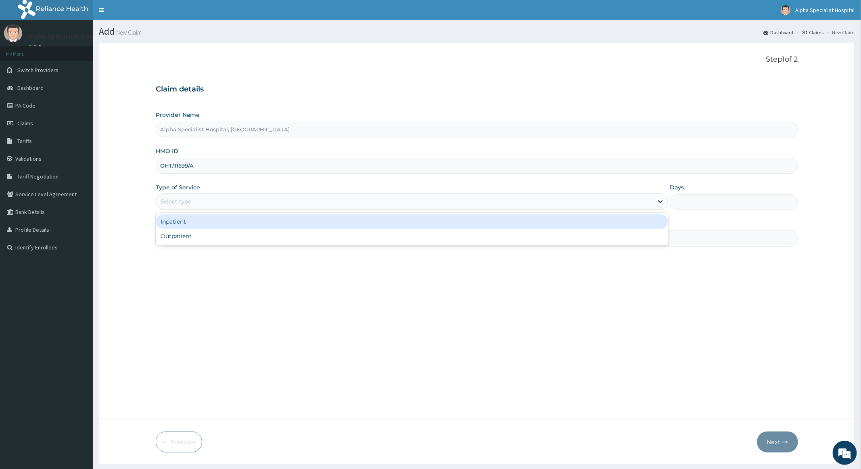
click at [366, 202] on div "Select type" at bounding box center [404, 201] width 497 height 13
click at [190, 224] on div "Inpatient" at bounding box center [412, 222] width 512 height 15
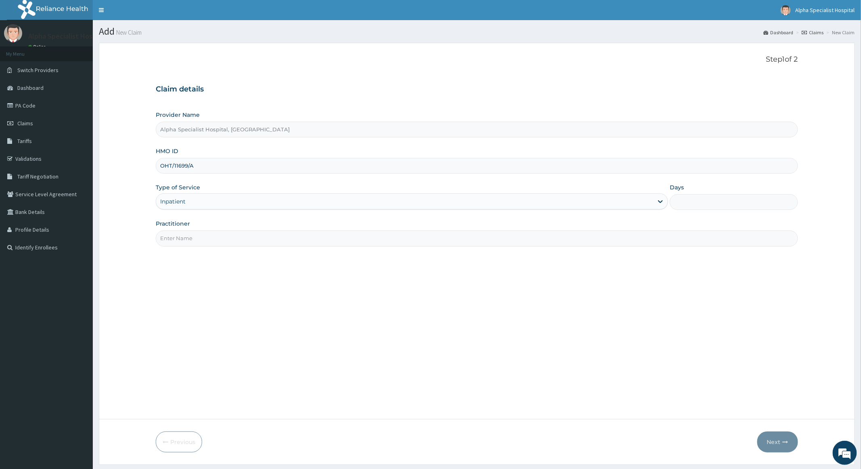
click at [698, 204] on input "Days" at bounding box center [733, 202] width 128 height 16
click at [31, 84] on span "Dashboard" at bounding box center [30, 87] width 26 height 7
